Goal: Find specific page/section: Find specific page/section

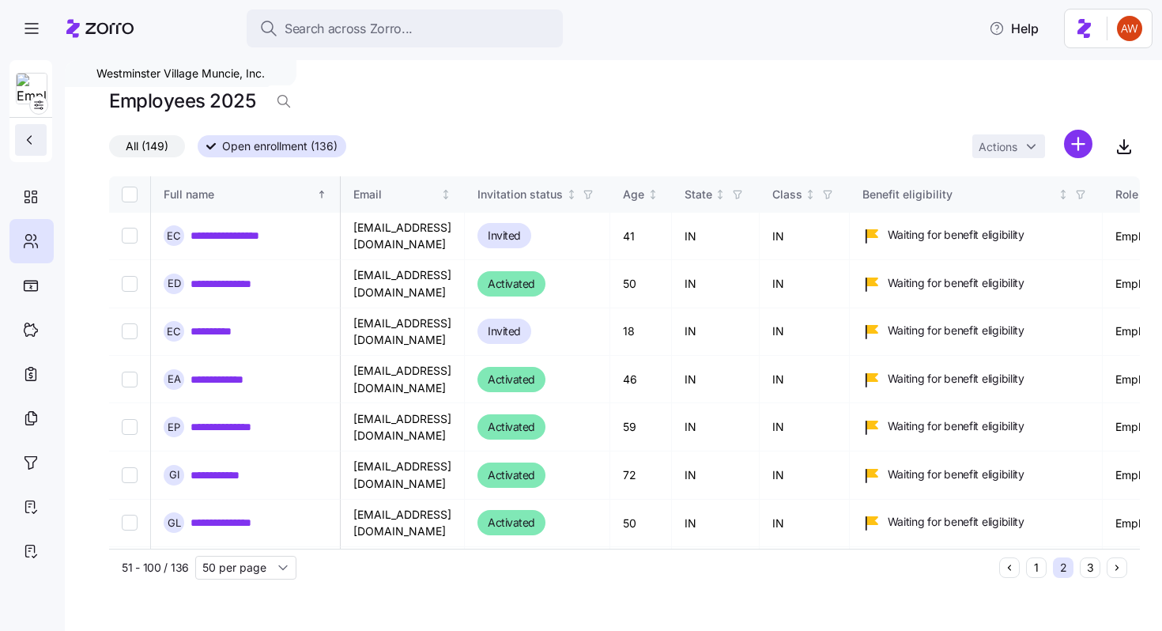
scroll to position [519, 2583]
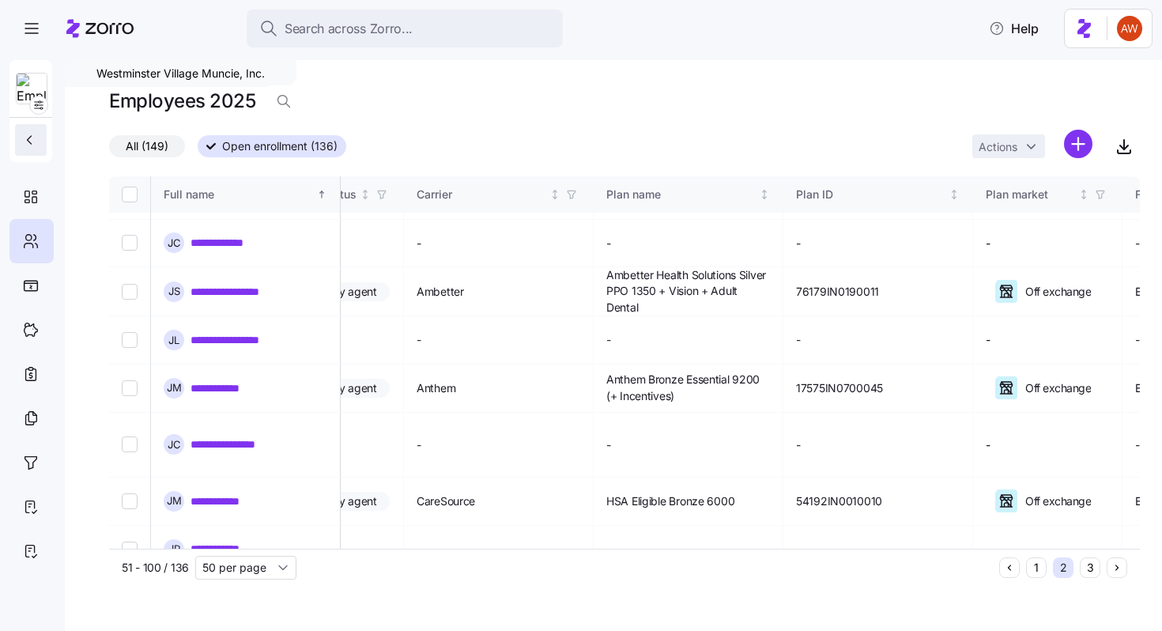
click at [30, 149] on button "button" at bounding box center [31, 140] width 32 height 32
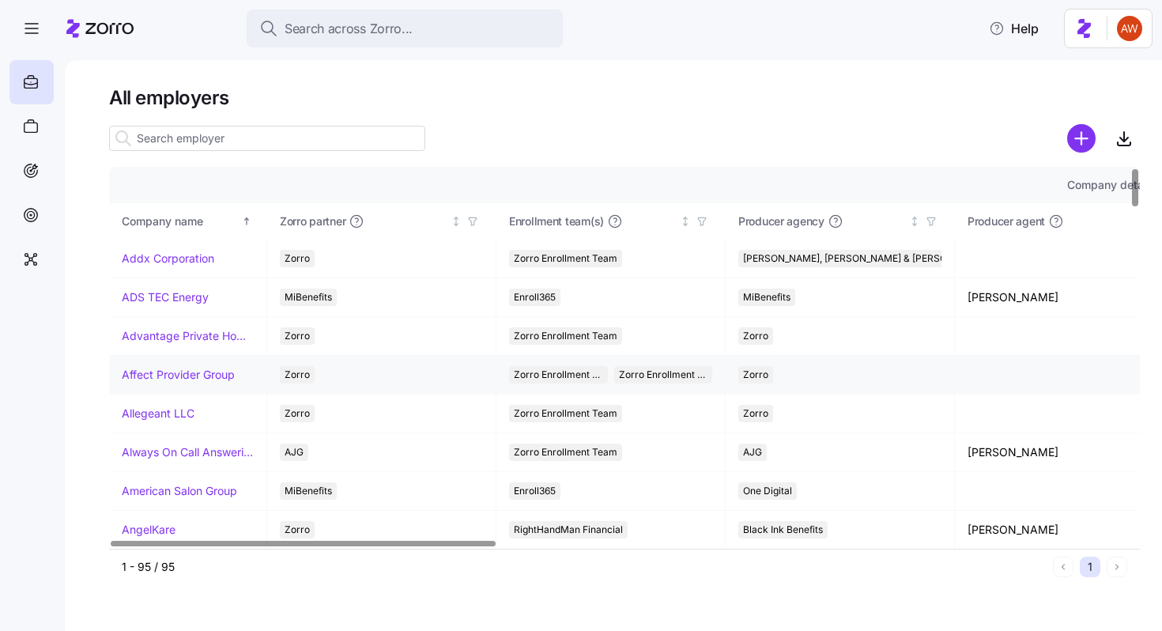
click at [145, 378] on link "Affect Provider Group" at bounding box center [178, 375] width 113 height 16
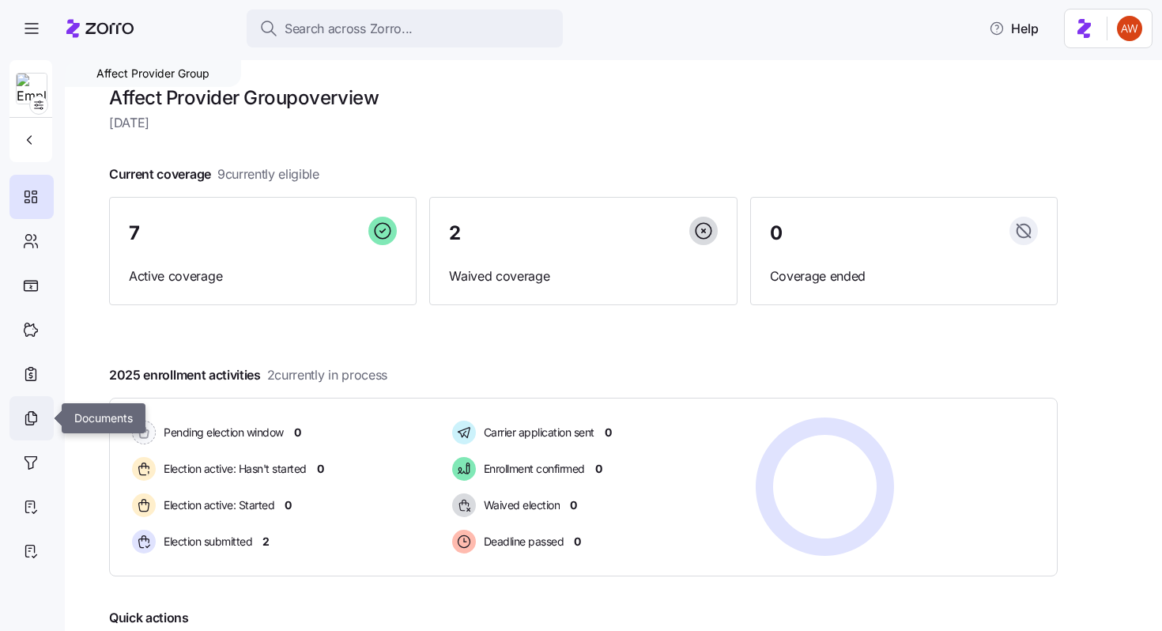
click at [33, 416] on icon at bounding box center [30, 418] width 17 height 19
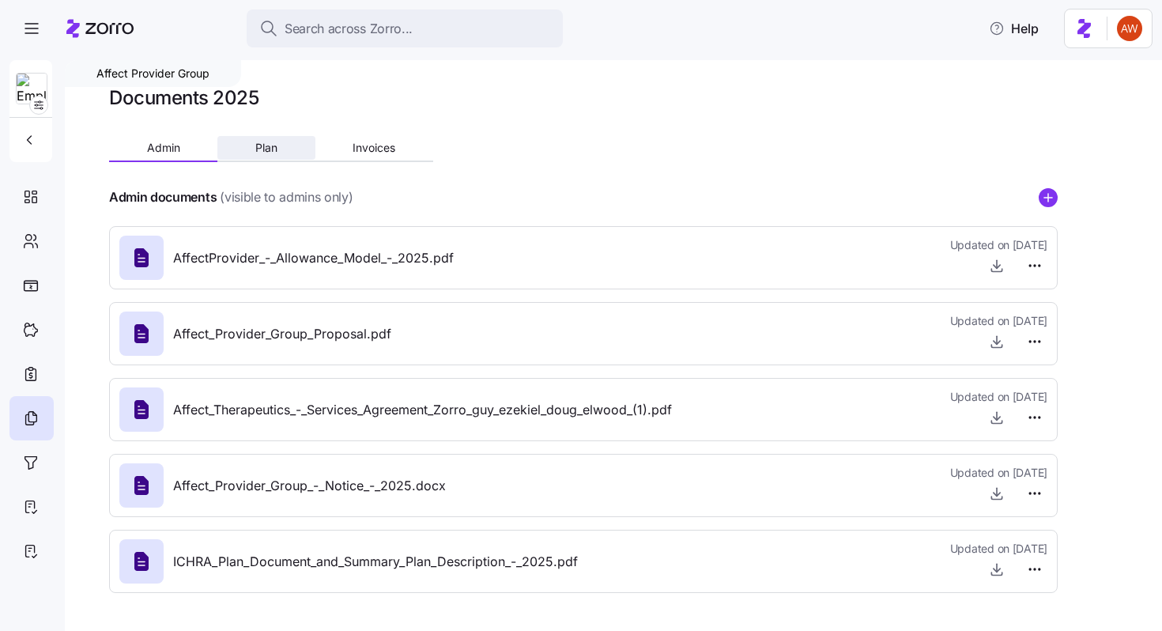
click at [288, 149] on button "Plan" at bounding box center [265, 148] width 97 height 24
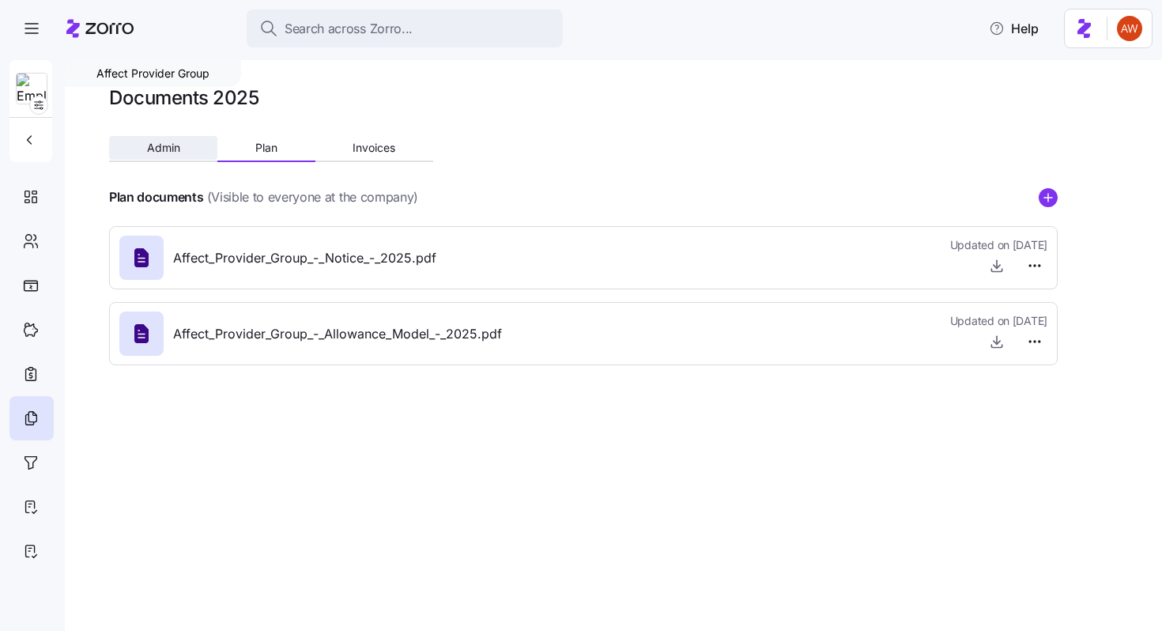
click at [187, 152] on button "Admin" at bounding box center [163, 148] width 108 height 24
